Goal: Task Accomplishment & Management: Manage account settings

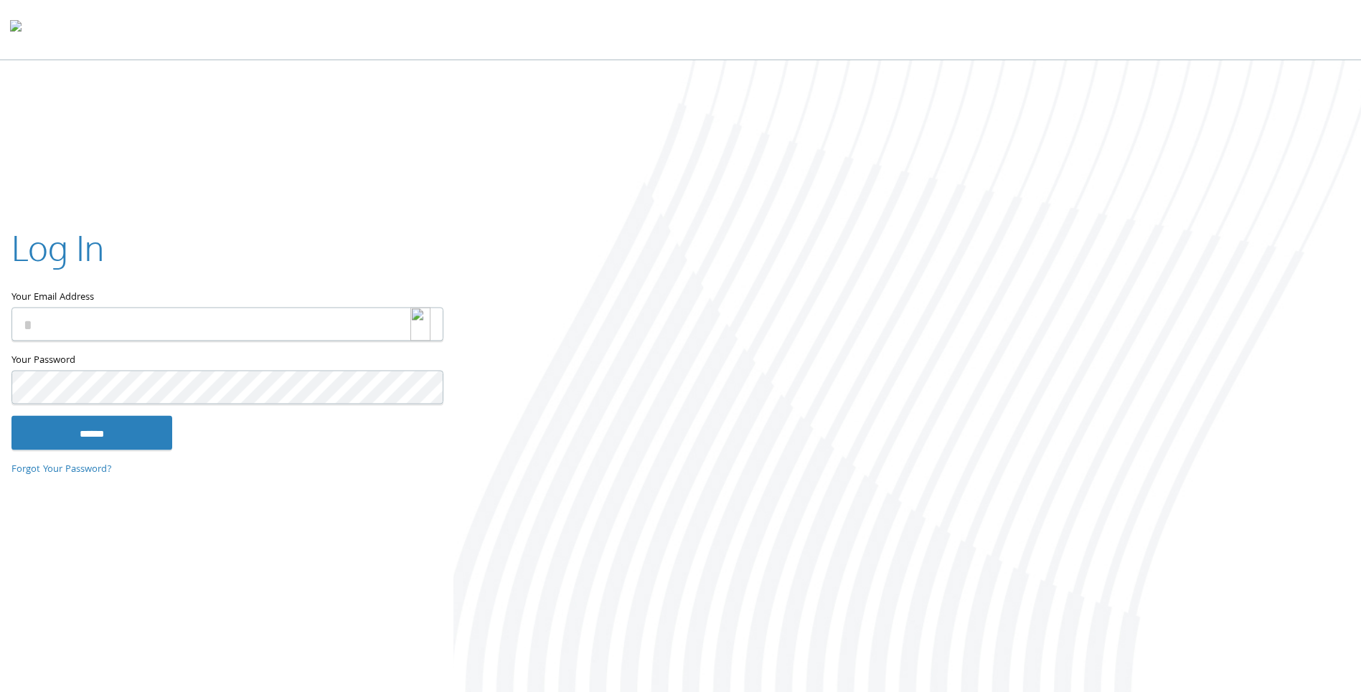
click at [425, 323] on img at bounding box center [420, 324] width 20 height 34
type input "**********"
